Goal: Find specific page/section: Find specific page/section

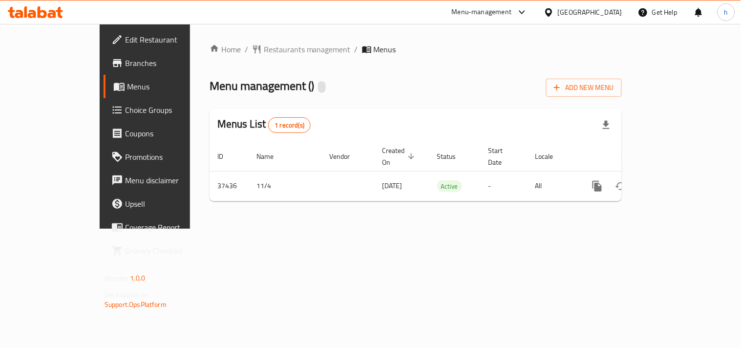
click at [255, 49] on div "Home / Restaurants management / Menus Menu management ( ) Add New Menu Menus Li…" at bounding box center [416, 126] width 412 height 166
click at [264, 49] on span "Restaurants management" at bounding box center [307, 49] width 87 height 12
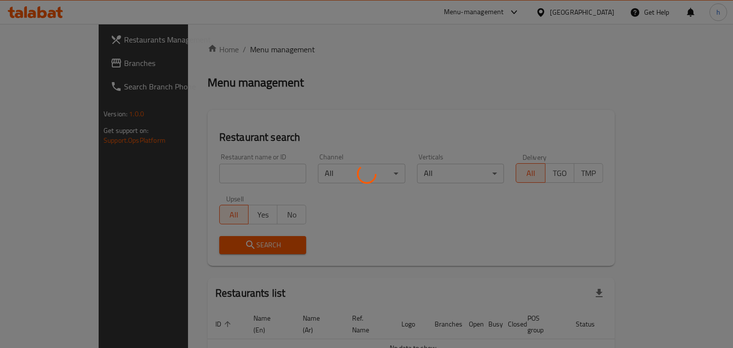
click at [231, 176] on div at bounding box center [366, 174] width 733 height 348
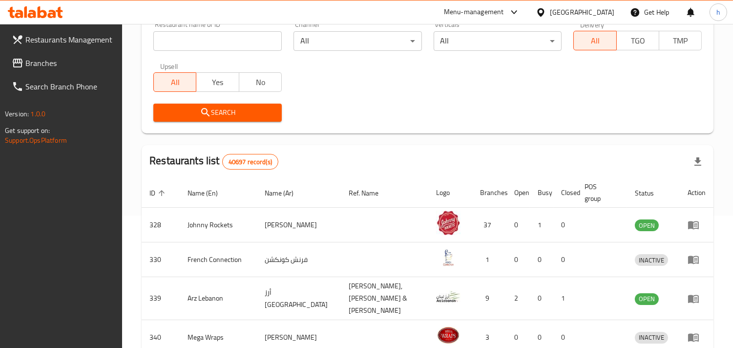
scroll to position [54, 0]
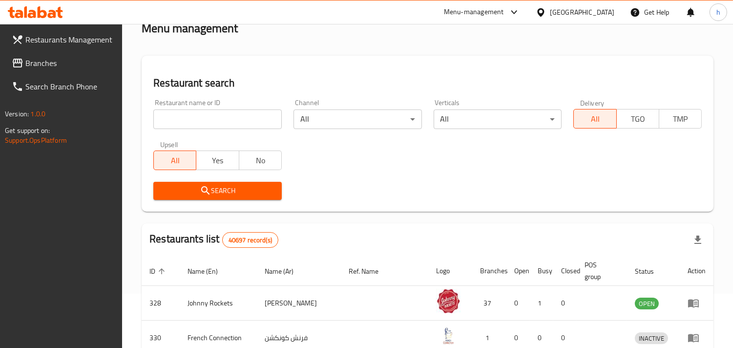
drag, startPoint x: 247, startPoint y: 93, endPoint x: 248, endPoint y: 101, distance: 8.3
click at [247, 93] on div "Restaurant name or ID Restaurant name or ID" at bounding box center [217, 114] width 140 height 42
drag, startPoint x: 247, startPoint y: 104, endPoint x: 241, endPoint y: 114, distance: 11.4
click at [247, 104] on div "Restaurant name or ID Restaurant name or ID" at bounding box center [217, 114] width 128 height 30
click at [239, 118] on input "search" at bounding box center [217, 119] width 128 height 20
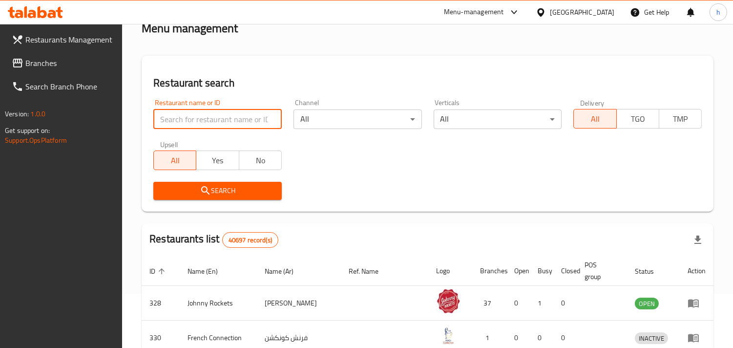
click at [273, 63] on div "Restaurant search Restaurant name or ID Restaurant name or ID Channel All ​ Ver…" at bounding box center [428, 134] width 572 height 156
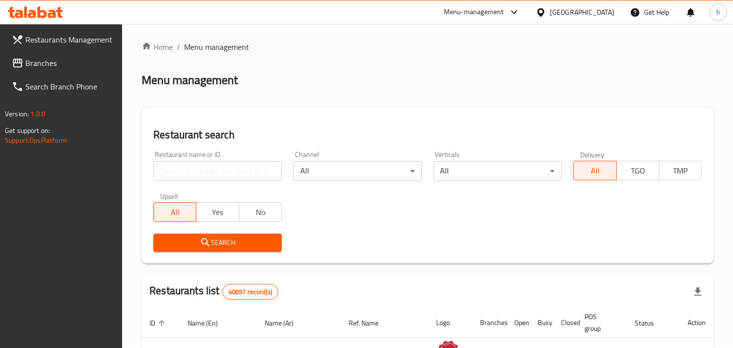
scroll to position [0, 0]
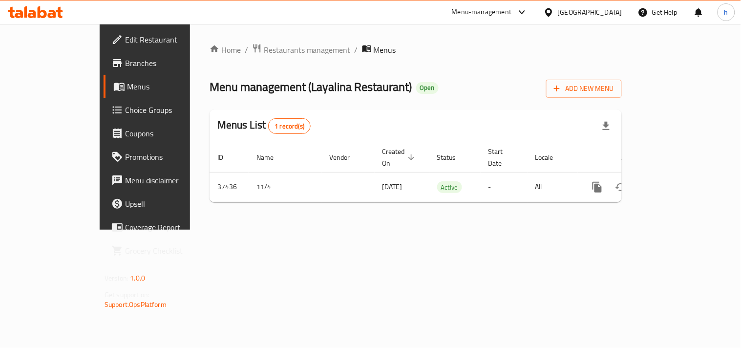
click at [246, 57] on div "Home / Restaurants management / Menus Menu management ( Layalina Restaurant ) O…" at bounding box center [416, 126] width 412 height 167
click at [264, 56] on span "Restaurants management" at bounding box center [307, 50] width 87 height 12
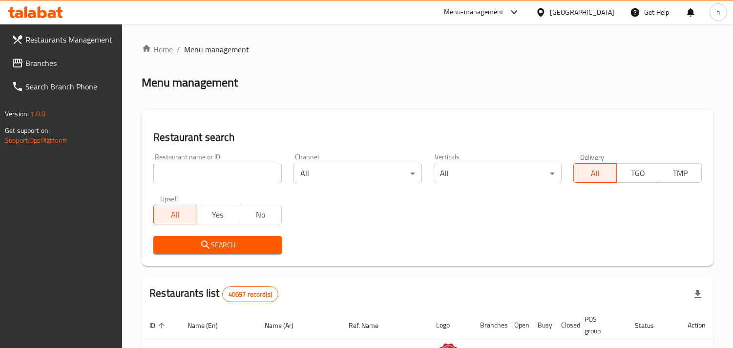
click at [173, 176] on input "search" at bounding box center [217, 174] width 128 height 20
paste input "19436"
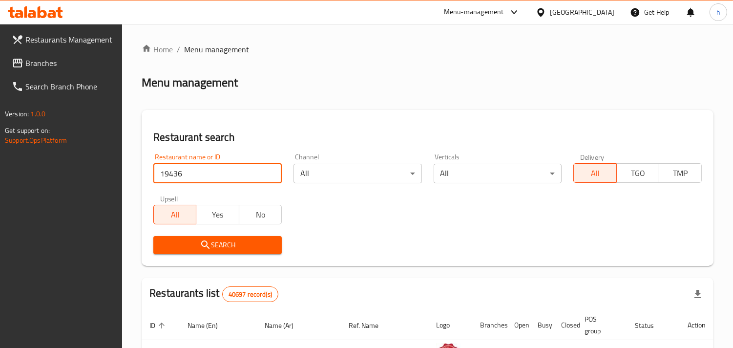
type input "19436"
click at [174, 261] on div "Restaurant search Restaurant name or ID 19436 Restaurant name or ID Channel All…" at bounding box center [428, 188] width 572 height 156
click at [183, 254] on div "Search" at bounding box center [217, 245] width 140 height 30
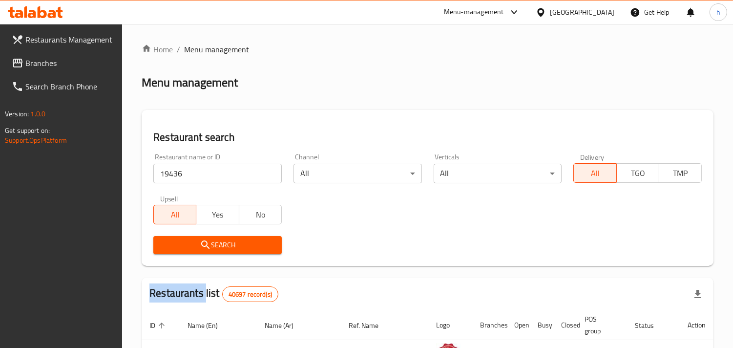
click at [183, 254] on div "Search" at bounding box center [217, 245] width 140 height 30
click at [188, 246] on span "Search" at bounding box center [217, 245] width 113 height 12
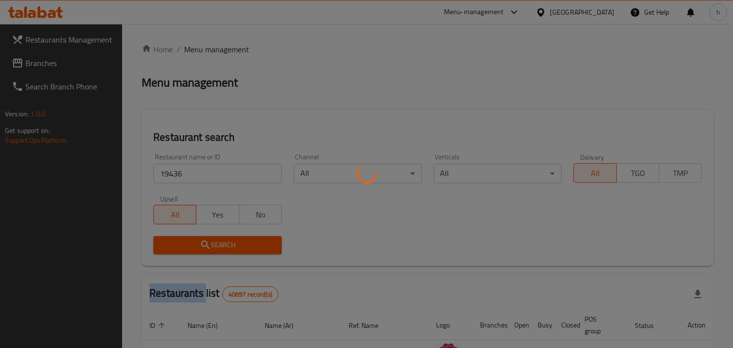
click at [188, 246] on div at bounding box center [366, 174] width 733 height 348
click at [346, 79] on div at bounding box center [366, 174] width 733 height 348
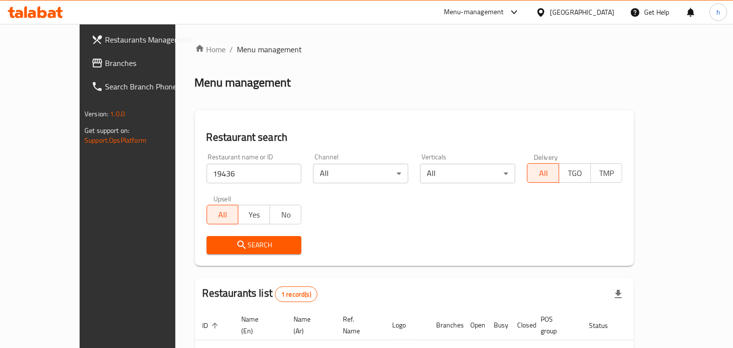
click at [343, 77] on div "Menu management" at bounding box center [415, 83] width 440 height 16
